Goal: Transaction & Acquisition: Purchase product/service

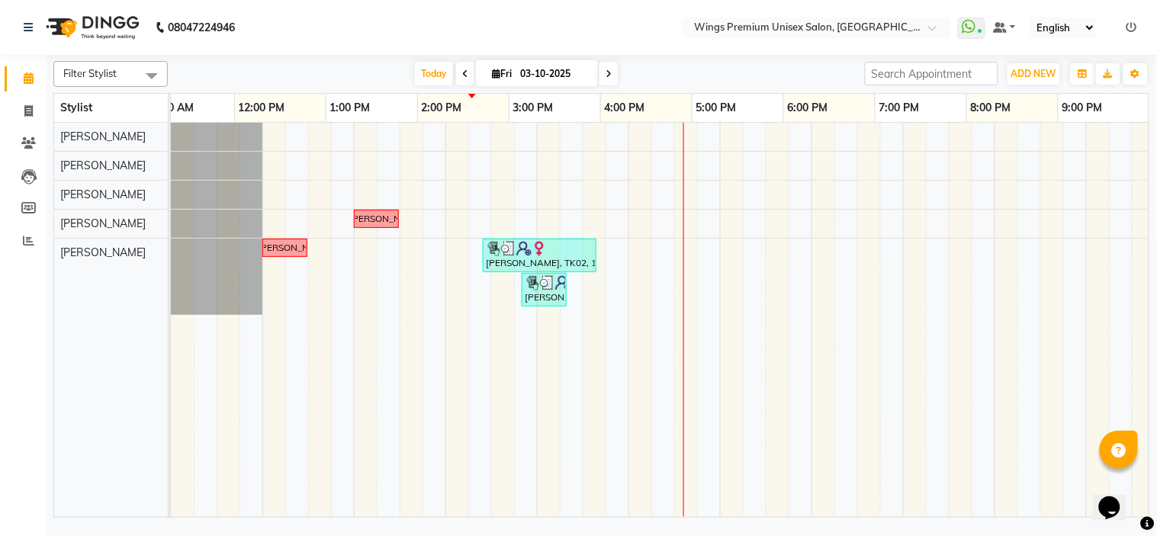
scroll to position [0, 211]
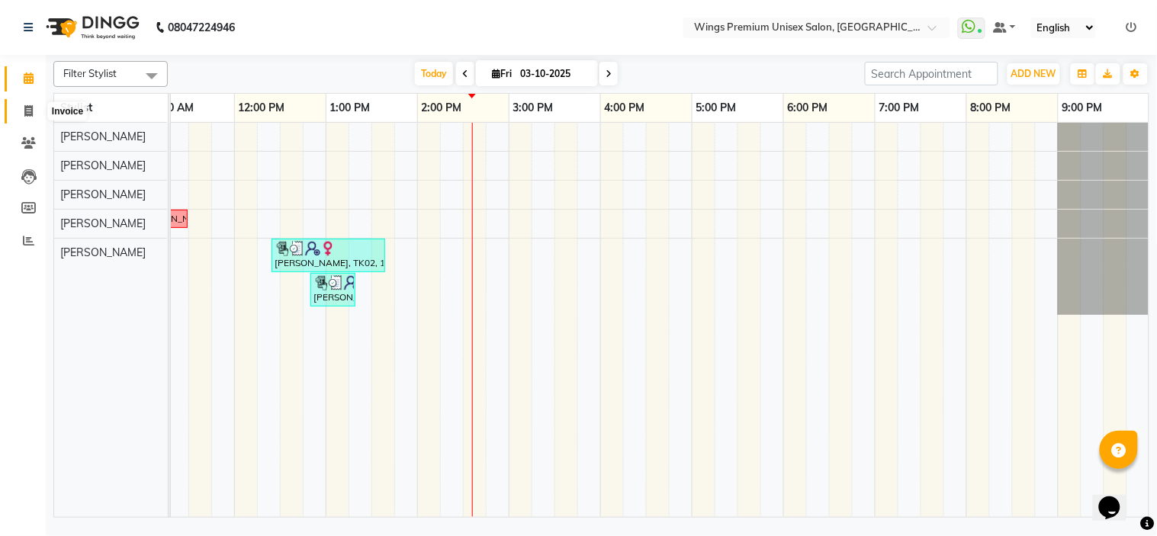
click at [18, 108] on span at bounding box center [28, 112] width 27 height 18
select select "674"
select select "service"
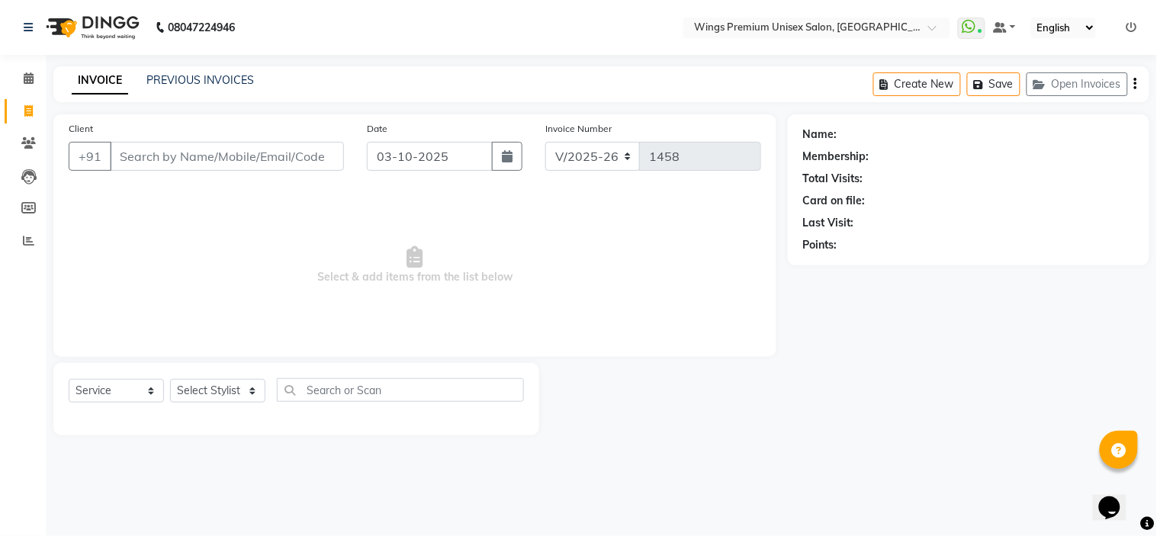
click at [214, 157] on input "Client" at bounding box center [227, 156] width 234 height 29
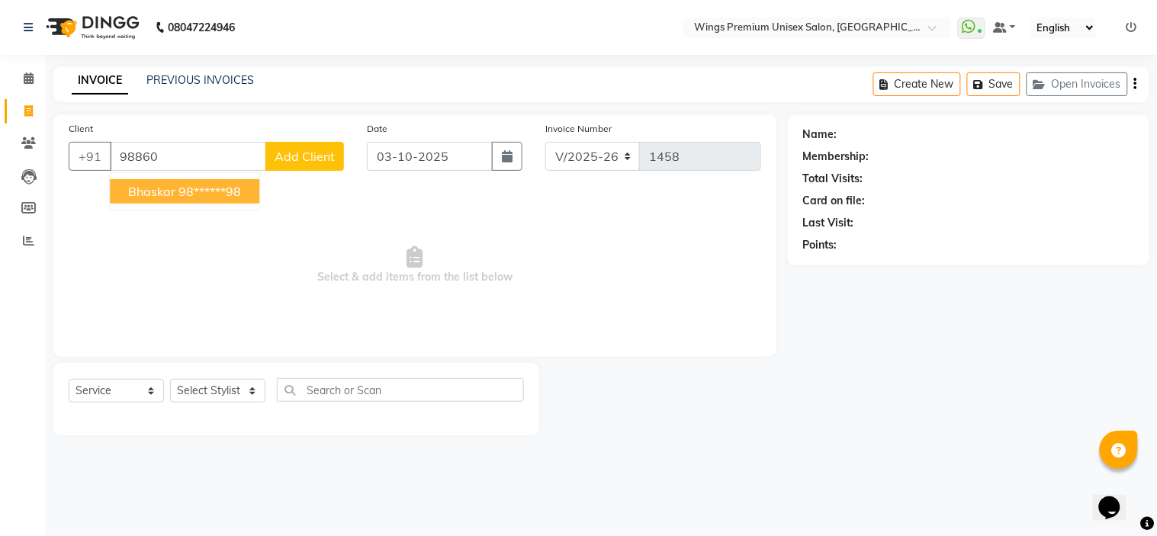
click at [224, 195] on ngb-highlight "98******98" at bounding box center [210, 191] width 63 height 15
type input "98******98"
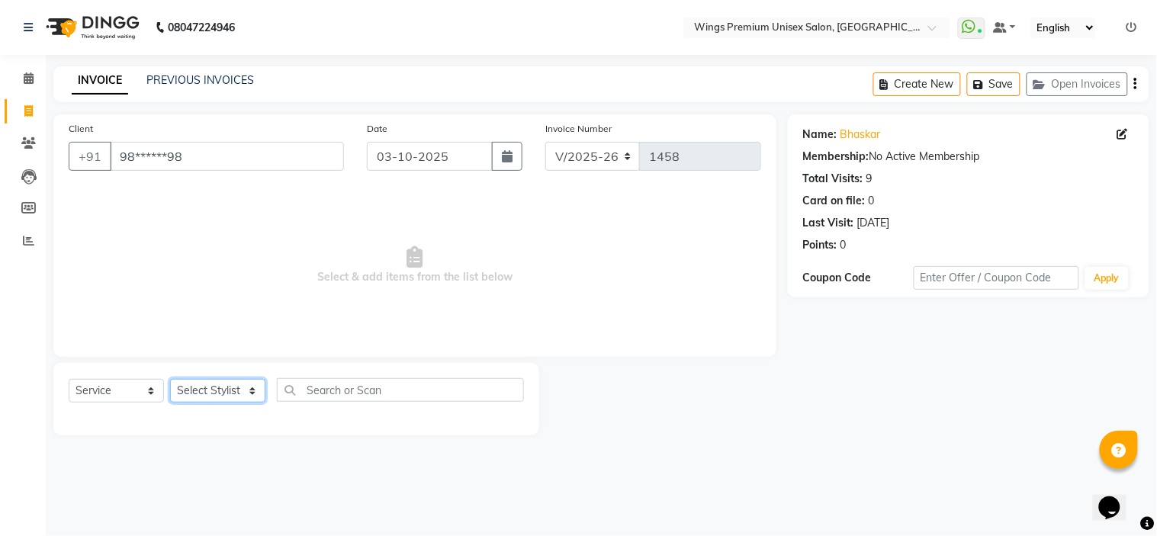
click at [244, 394] on select "Select Stylist [PERSON_NAME] [PERSON_NAME] Front Desk [PERSON_NAME] Shruti Pand…" at bounding box center [217, 391] width 95 height 24
select select "43416"
click at [170, 380] on select "Select Stylist [PERSON_NAME] [PERSON_NAME] Front Desk [PERSON_NAME] Shruti Pand…" at bounding box center [217, 391] width 95 height 24
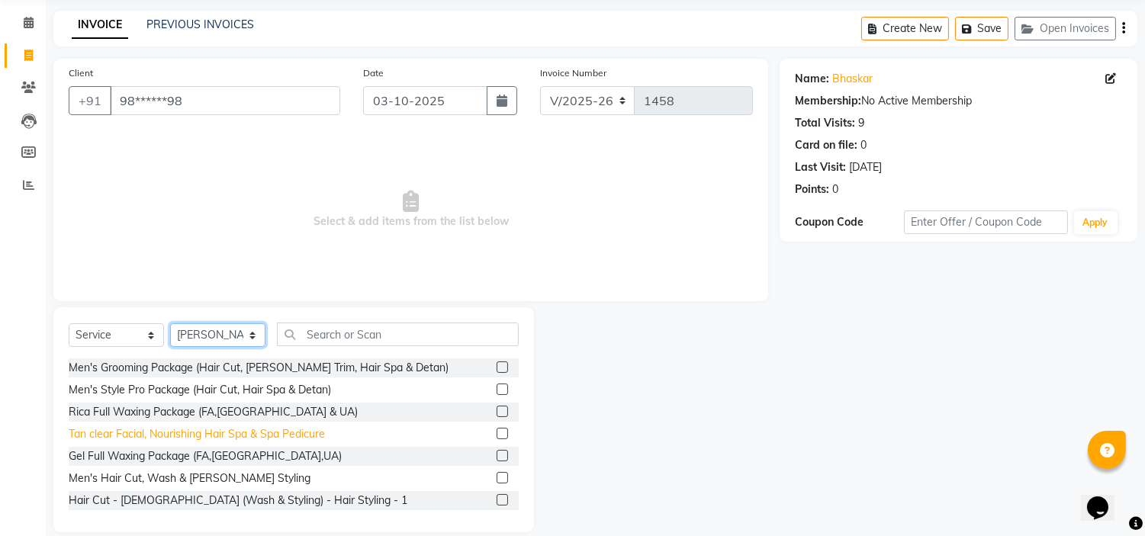
scroll to position [49, 0]
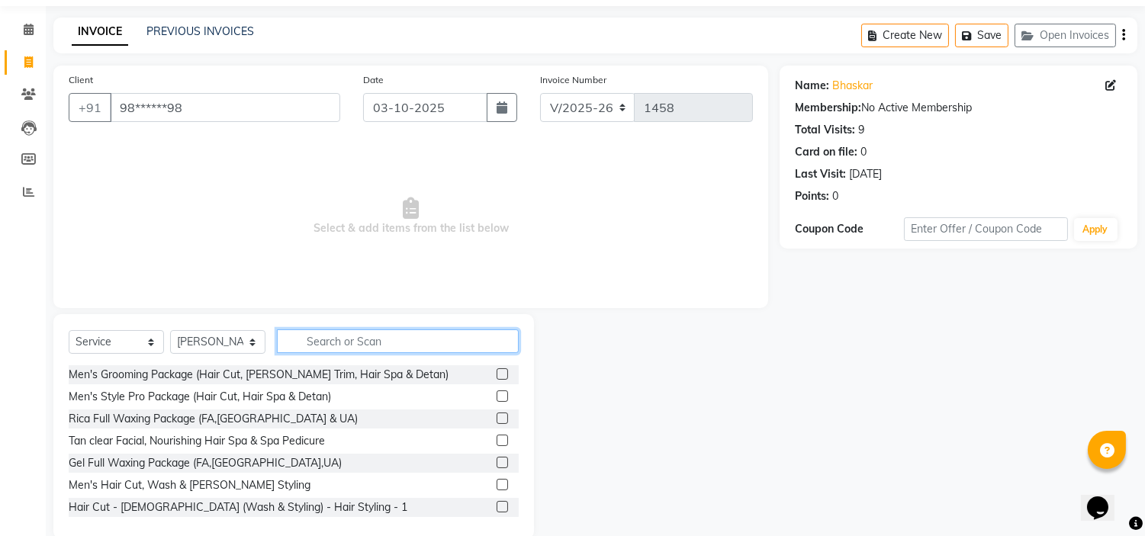
click at [352, 346] on input "text" at bounding box center [398, 342] width 242 height 24
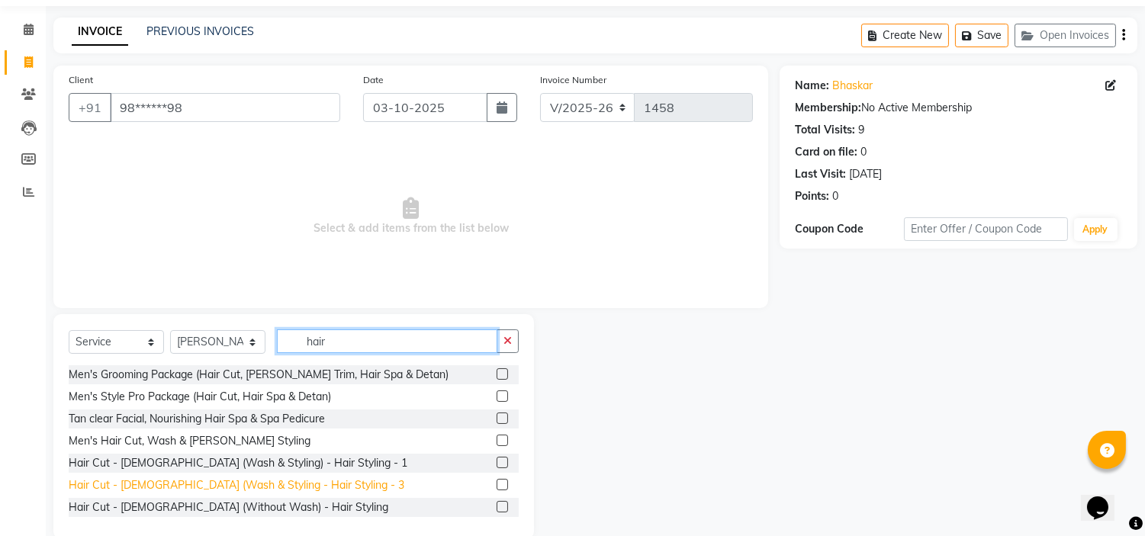
type input "hair"
click at [179, 481] on div "Hair Cut - [DEMOGRAPHIC_DATA] (Wash & Styling - Hair Styling - 3" at bounding box center [237, 486] width 336 height 16
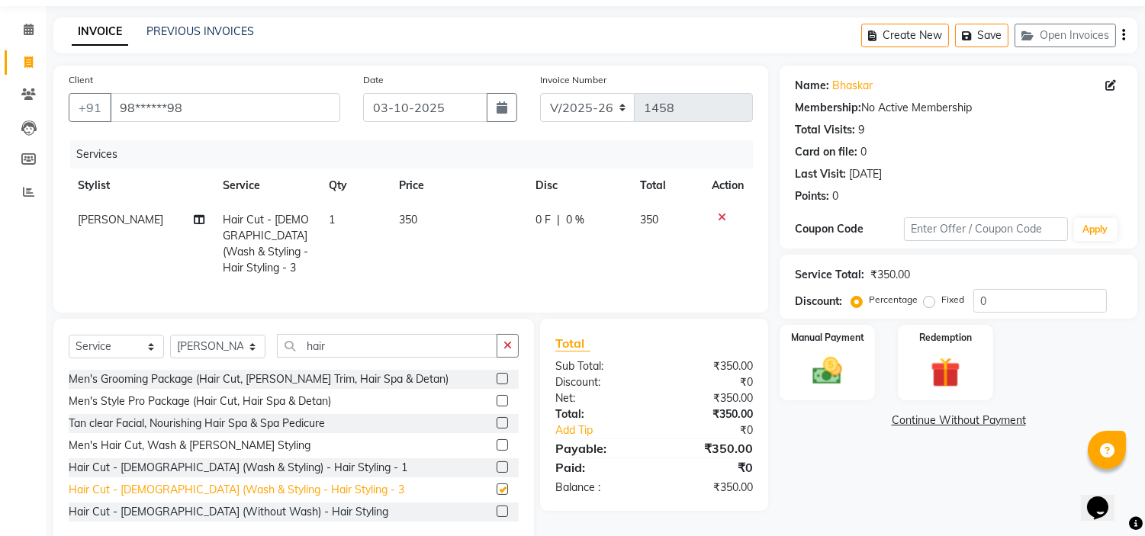
checkbox input "false"
click at [822, 359] on img at bounding box center [828, 372] width 50 height 36
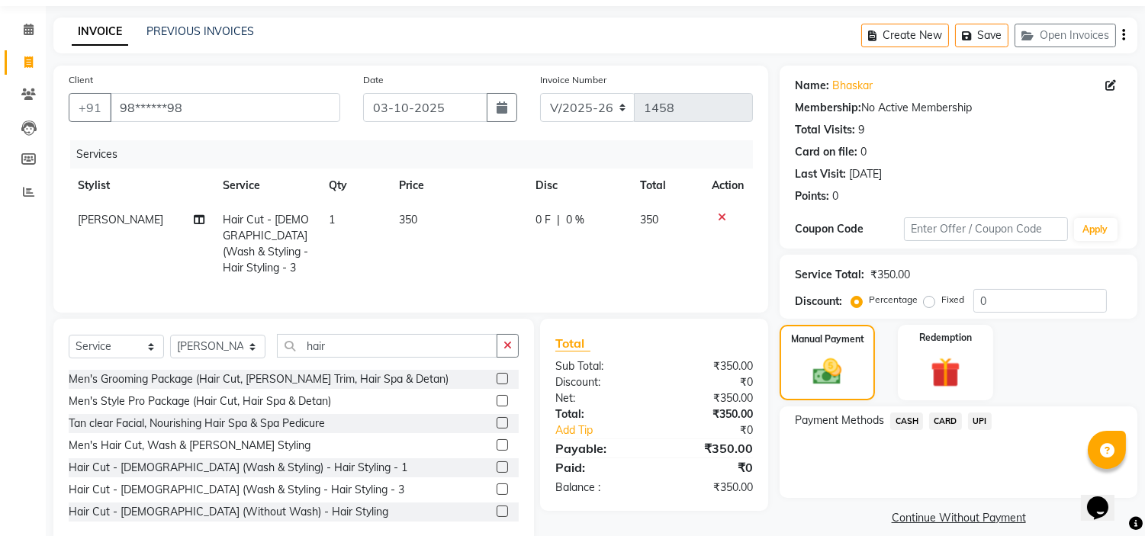
click at [985, 420] on span "UPI" at bounding box center [980, 422] width 24 height 18
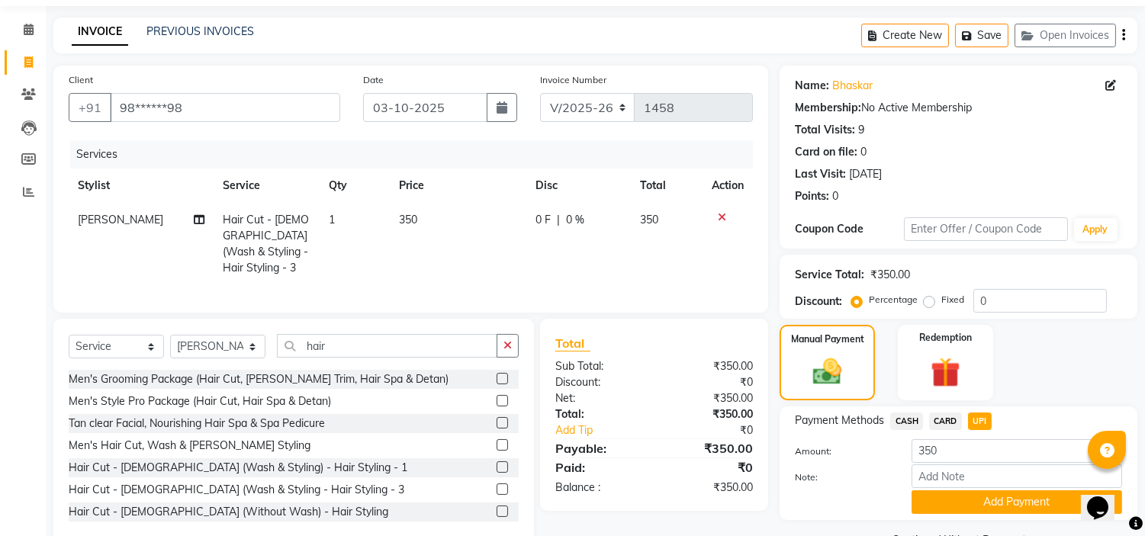
scroll to position [86, 0]
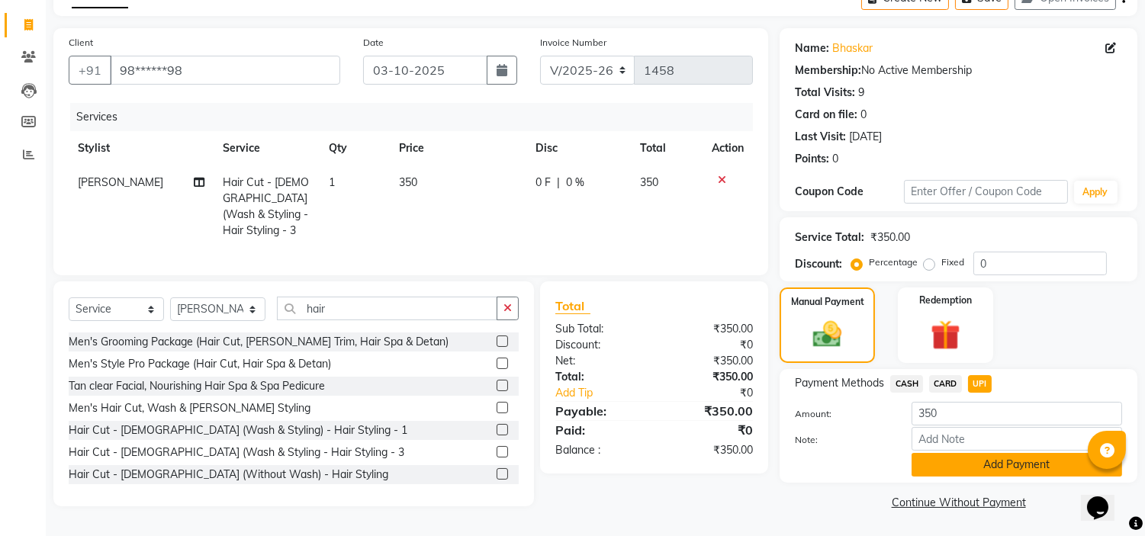
click at [1013, 466] on button "Add Payment" at bounding box center [1017, 465] width 211 height 24
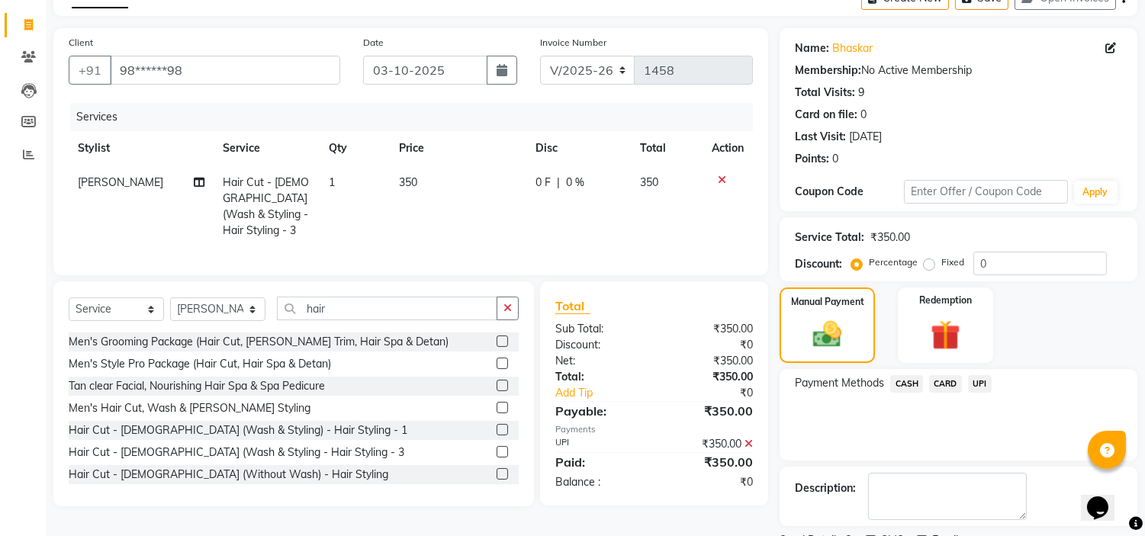
scroll to position [150, 0]
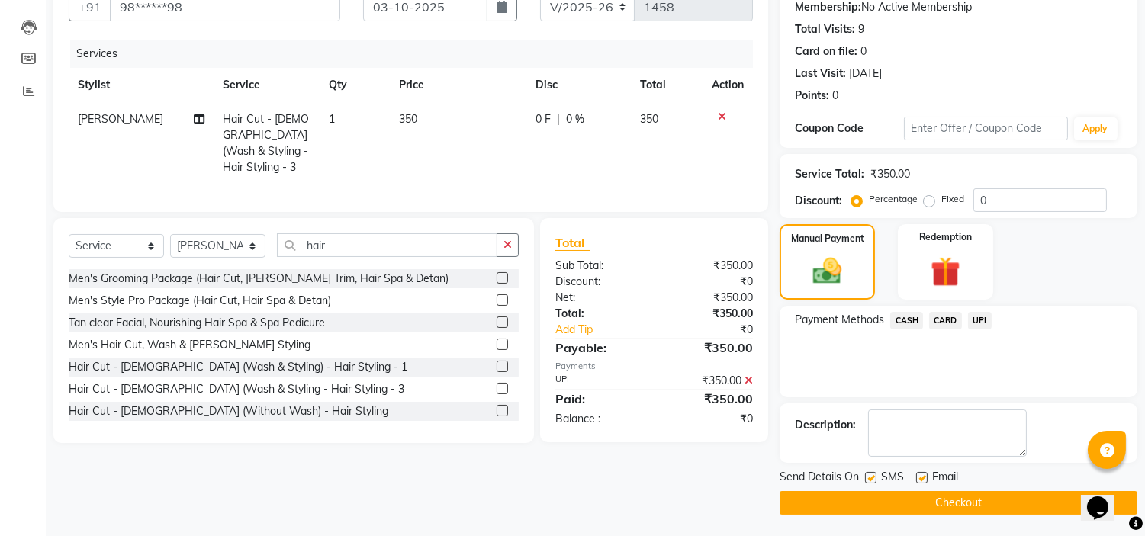
click at [919, 507] on main "INVOICE PREVIOUS INVOICES Create New Save Open Invoices Client +91 98******98 D…" at bounding box center [595, 227] width 1099 height 621
click at [919, 507] on button "Checkout" at bounding box center [959, 503] width 358 height 24
